Goal: Find specific page/section: Find specific page/section

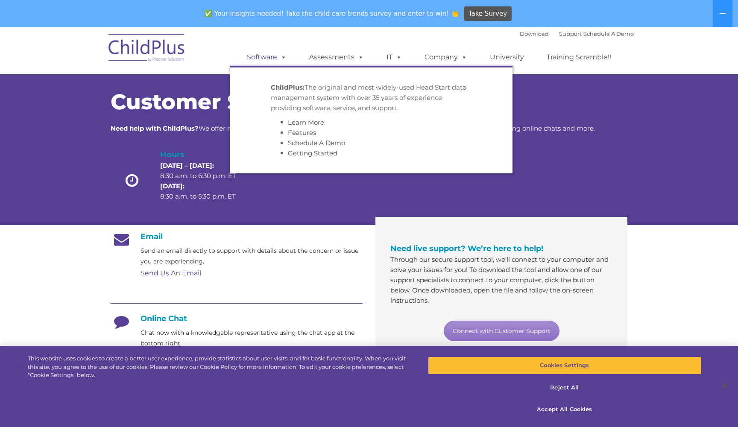
click at [262, 61] on link "Software" at bounding box center [266, 57] width 57 height 17
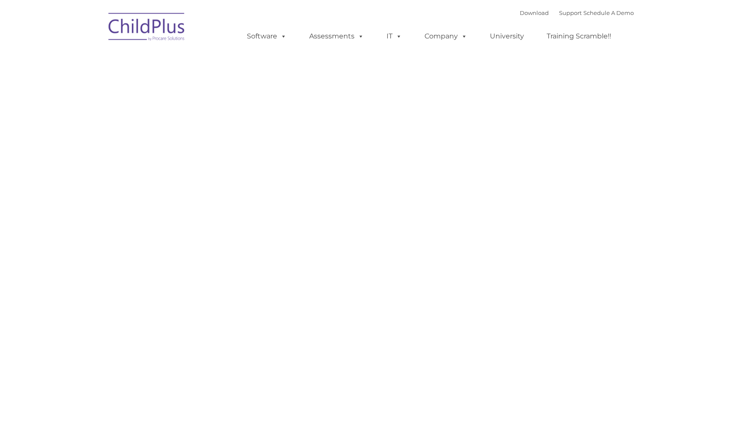
type input ""
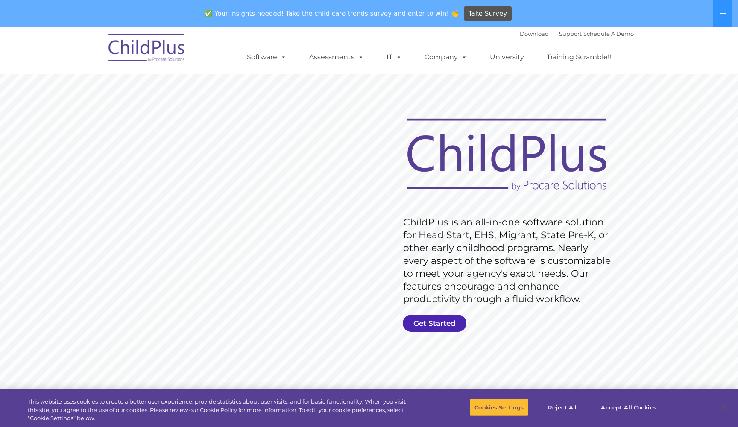
click at [434, 328] on link "Get Started" at bounding box center [435, 323] width 64 height 17
click at [439, 324] on link "Get Started" at bounding box center [435, 323] width 64 height 17
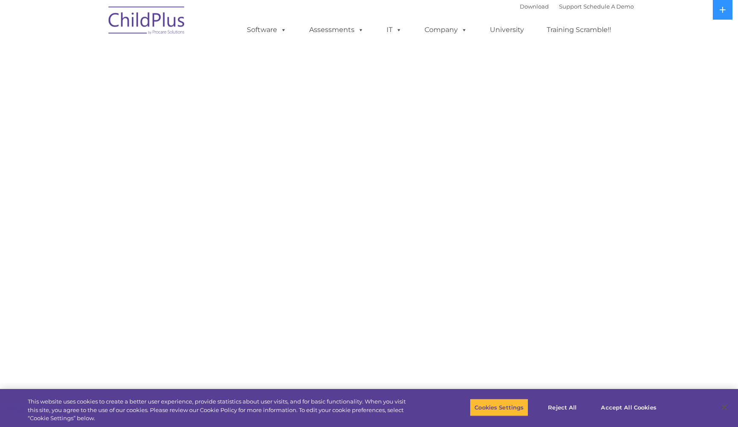
select select "MEDIUM"
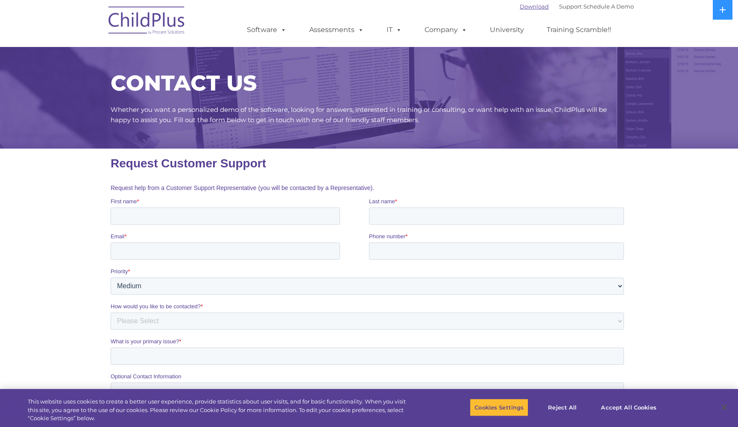
click at [524, 9] on link "Download" at bounding box center [534, 6] width 29 height 7
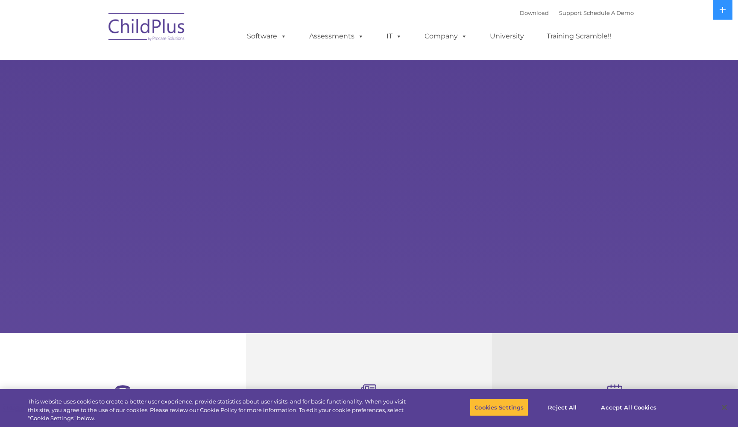
select select "MEDIUM"
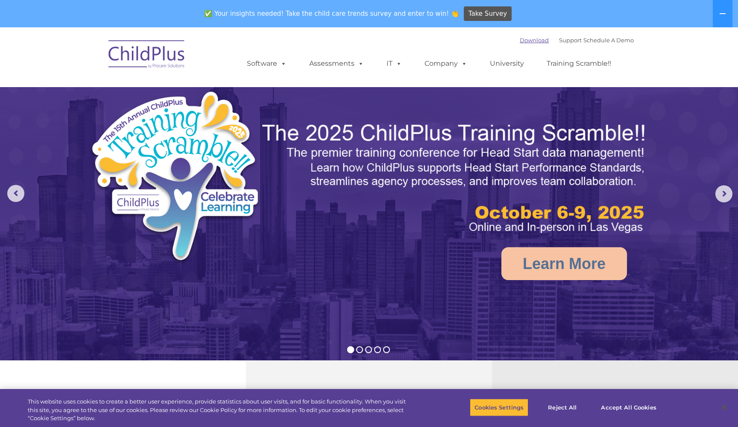
click at [522, 41] on link "Download" at bounding box center [534, 40] width 29 height 7
